Goal: Task Accomplishment & Management: Manage account settings

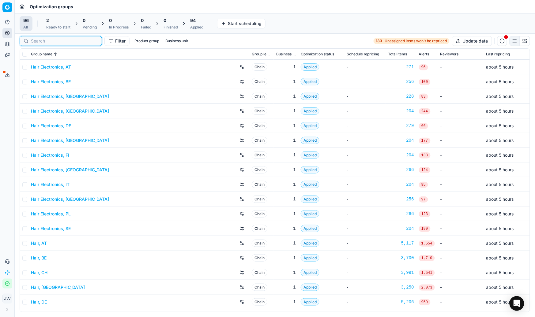
click at [35, 43] on input at bounding box center [64, 41] width 67 height 6
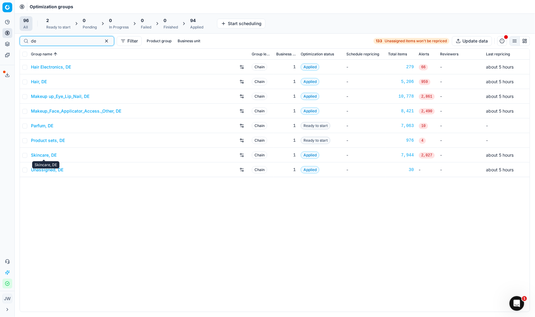
type input "de"
click at [46, 155] on link "Skincare, DE" at bounding box center [44, 155] width 26 height 6
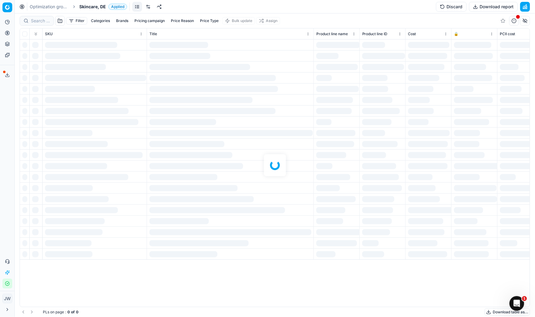
click at [150, 9] on link at bounding box center [148, 7] width 10 height 10
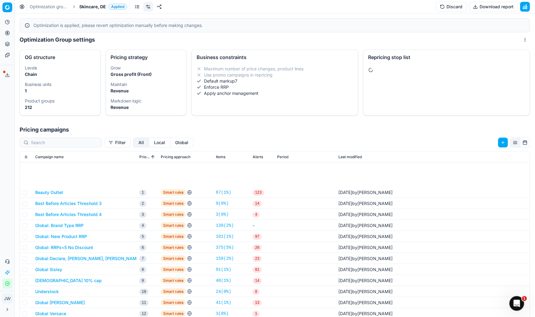
scroll to position [66, 0]
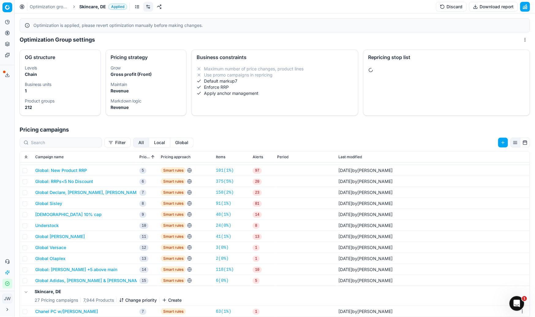
click at [89, 194] on button "Global Declare, [PERSON_NAME], [PERSON_NAME]" at bounding box center [87, 192] width 105 height 6
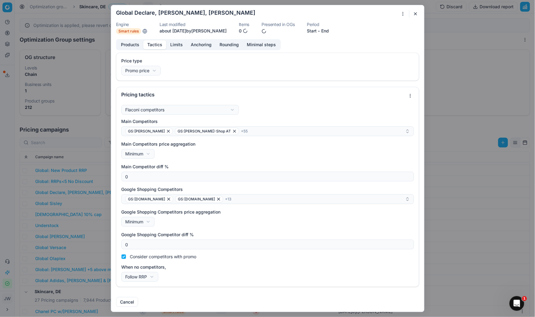
click at [157, 43] on button "Tactics" at bounding box center [154, 44] width 23 height 9
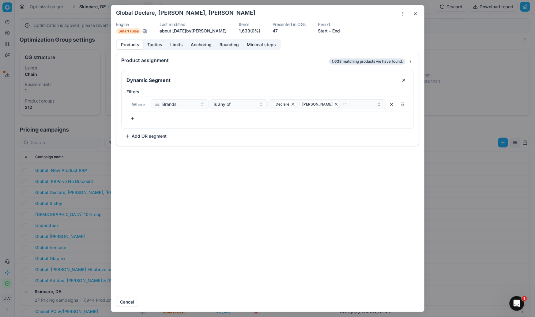
click at [130, 43] on button "Products" at bounding box center [130, 44] width 26 height 9
click at [155, 43] on button "Tactics" at bounding box center [154, 44] width 23 height 9
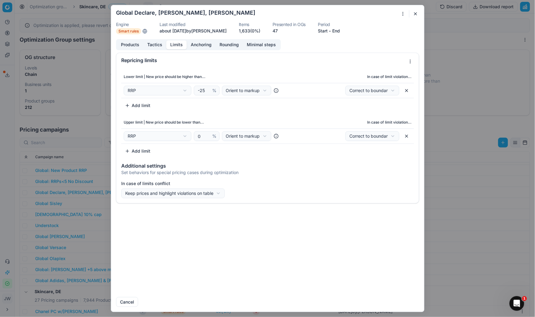
click at [179, 44] on button "Limits" at bounding box center [176, 44] width 20 height 9
click at [414, 15] on button "button" at bounding box center [415, 13] width 7 height 7
